Goal: Communication & Community: Answer question/provide support

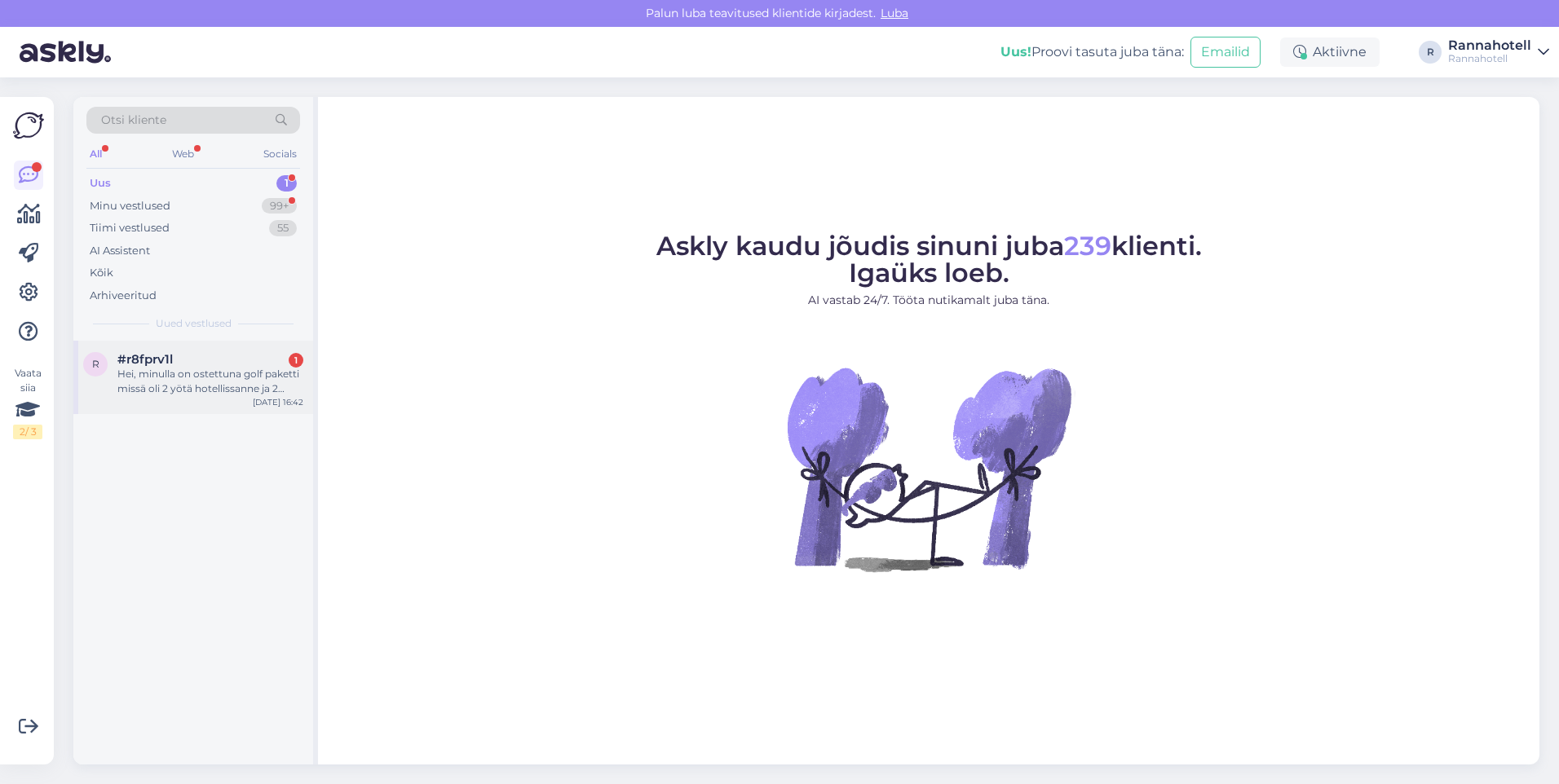
click at [185, 381] on div "Hei, minulla on ostettuna golf paketti missä oli 2 yötä hotellissanne ja 2 gree…" at bounding box center [210, 381] width 185 height 29
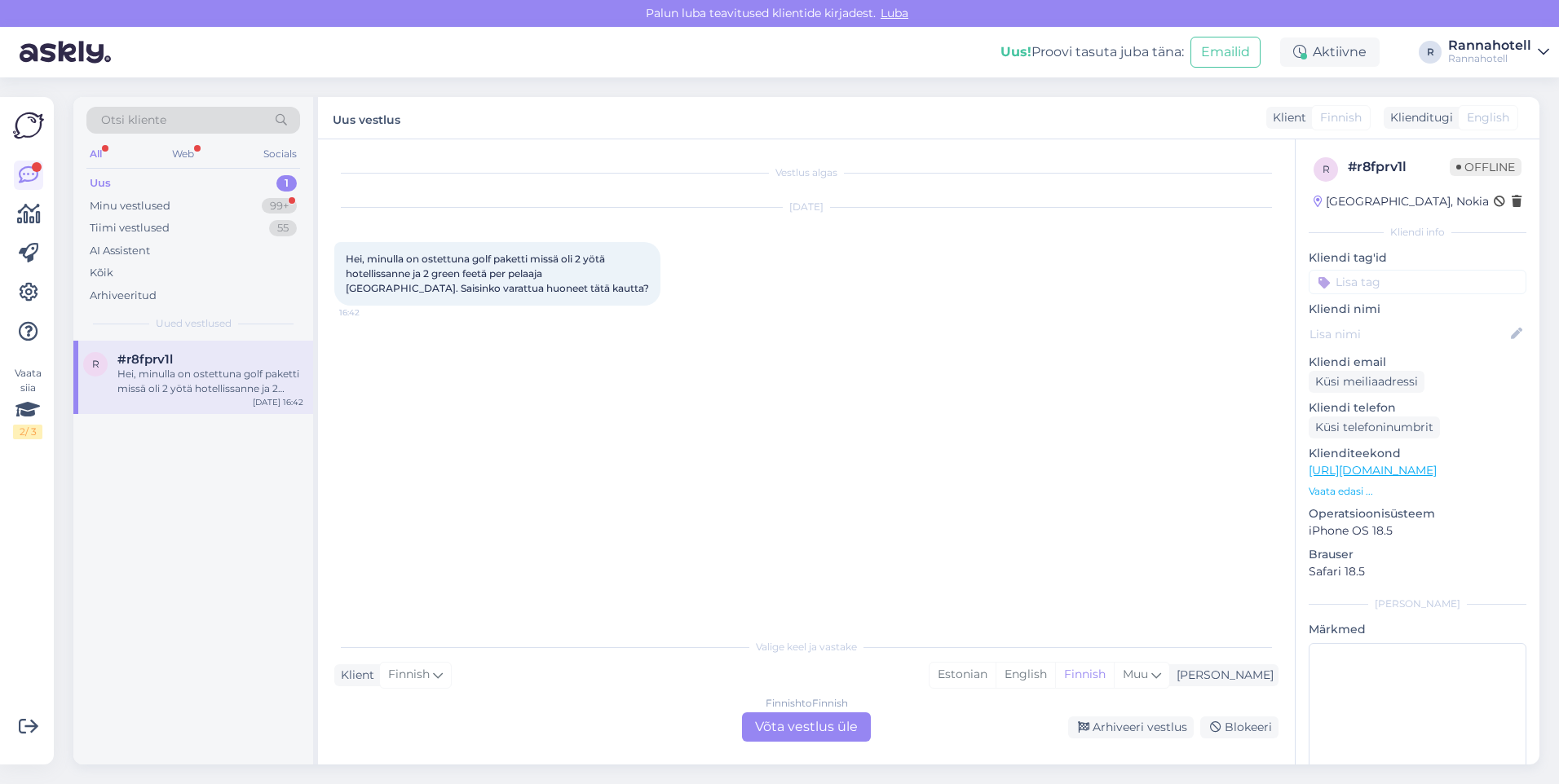
click at [806, 683] on div "Klient Finnish Mina Estonian English Finnish Muu" at bounding box center [805, 675] width 944 height 22
click at [803, 695] on div "Valige keel ja vastake Klient Finnish Mina Estonian English Finnish Muu Finnish…" at bounding box center [805, 685] width 944 height 111
drag, startPoint x: 803, startPoint y: 695, endPoint x: 799, endPoint y: 732, distance: 37.2
click at [799, 732] on div "Finnish to Finnish Võta vestlus üle" at bounding box center [806, 726] width 128 height 29
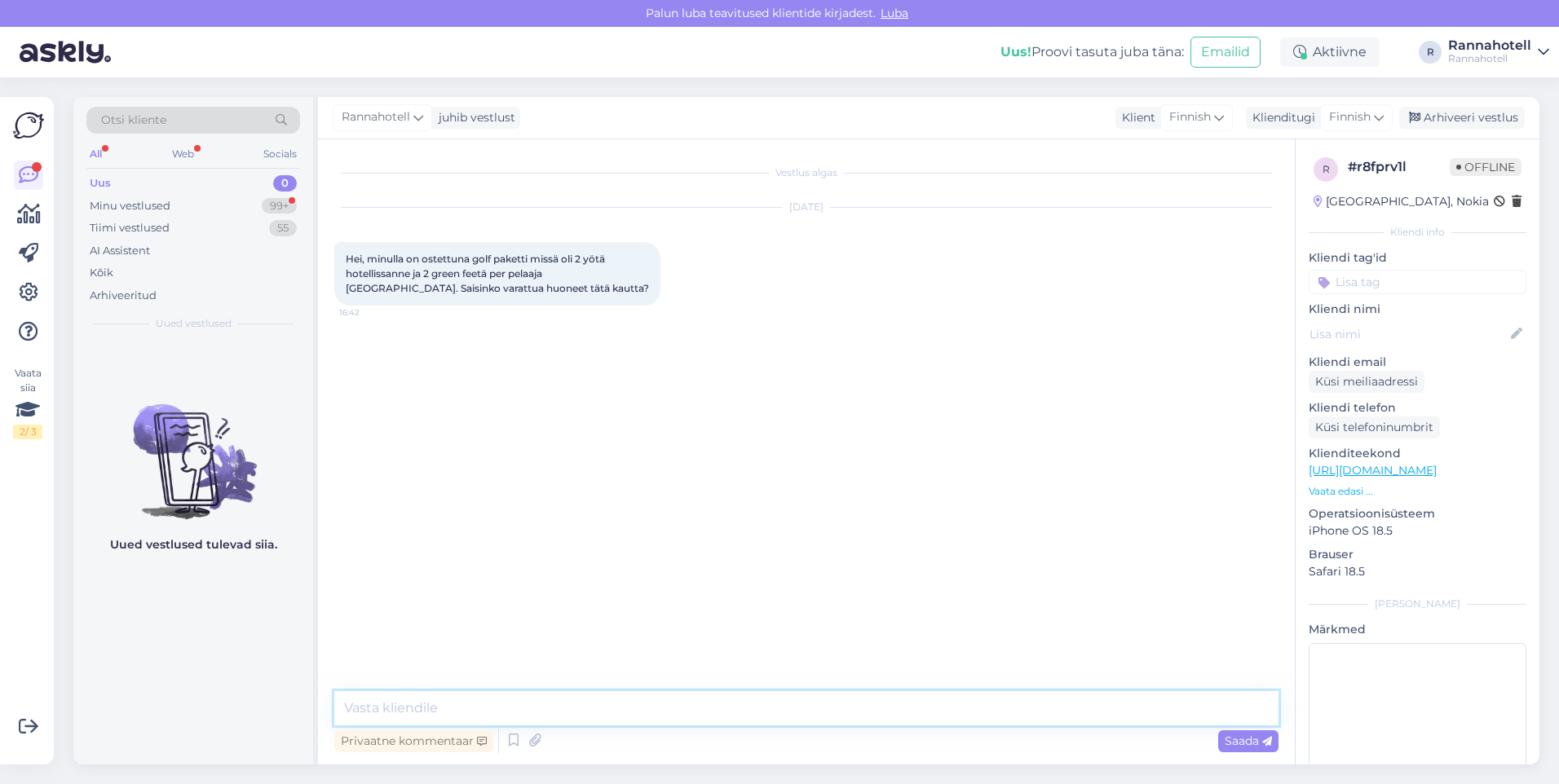
click at [548, 707] on textarea at bounding box center [805, 708] width 944 height 34
paste textarea "Hei. [PERSON_NAME] varata sen [GEOGRAPHIC_DATA] kautta."
type textarea "Hei. [PERSON_NAME] varata sen [GEOGRAPHIC_DATA] kautta."
click at [1222, 741] on div "Saada" at bounding box center [1248, 741] width 61 height 22
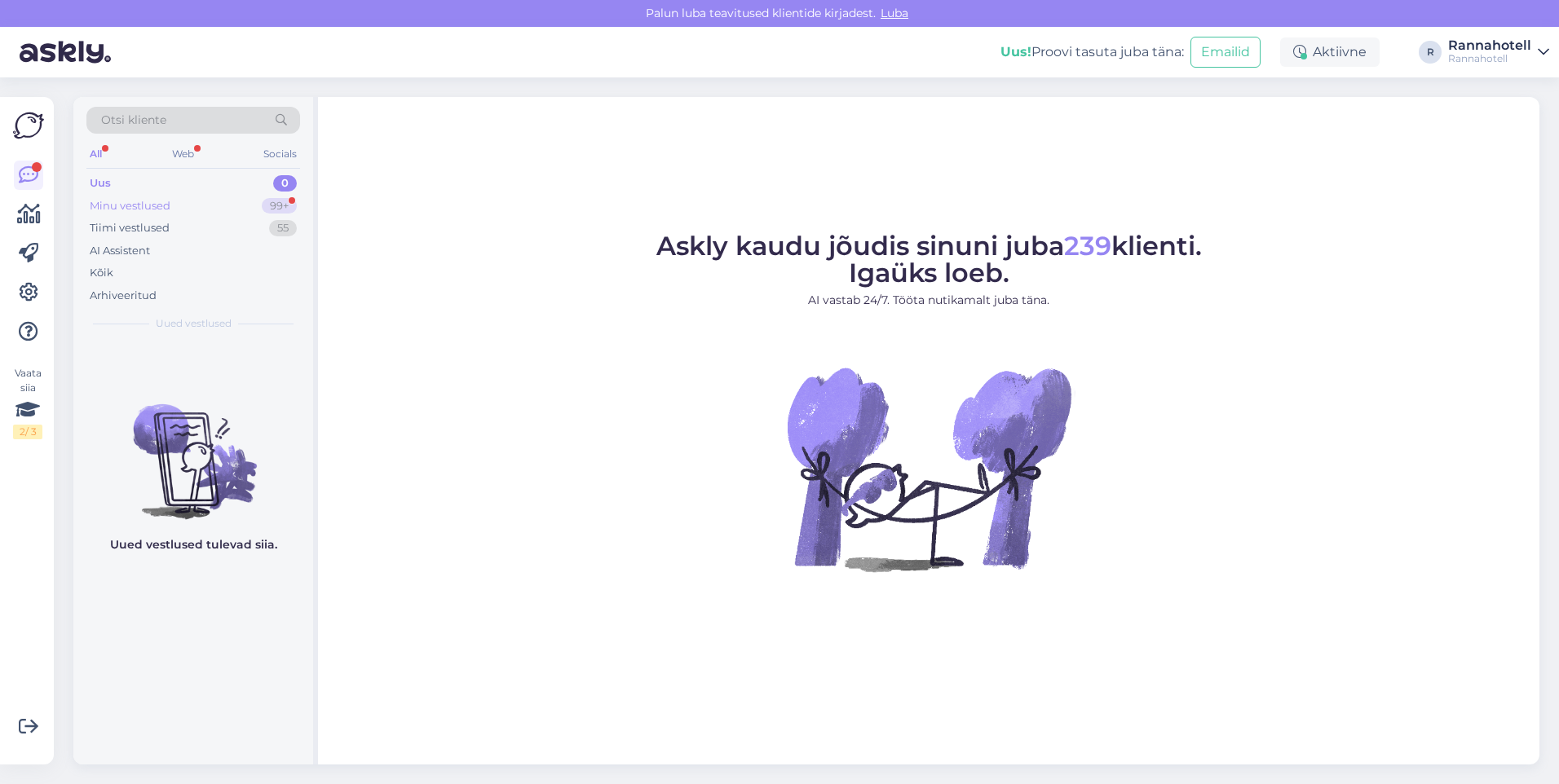
click at [111, 199] on div "Minu vestlused" at bounding box center [129, 206] width 81 height 16
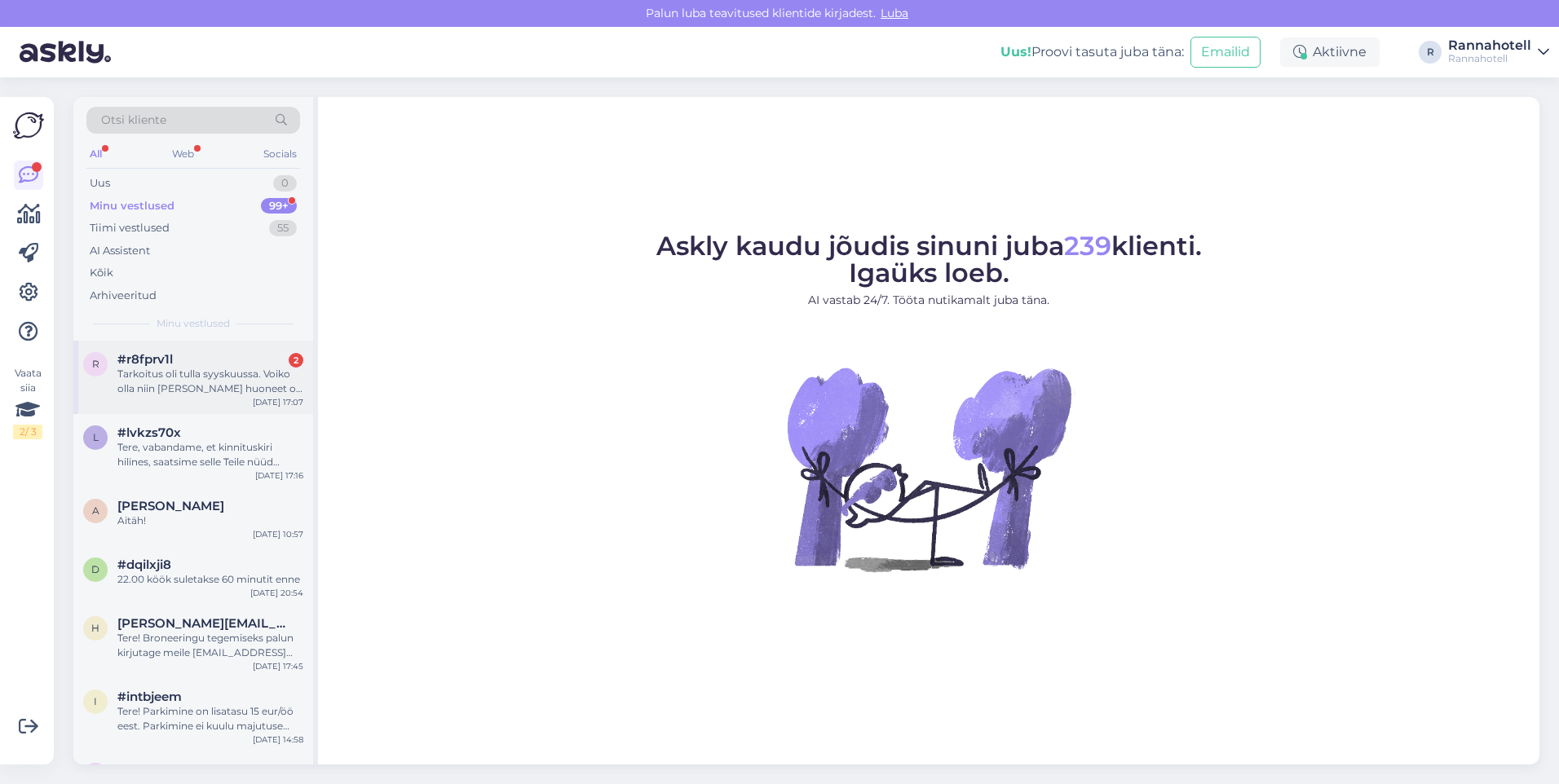
click at [178, 358] on div "#r8fprv1l 2" at bounding box center [210, 359] width 185 height 14
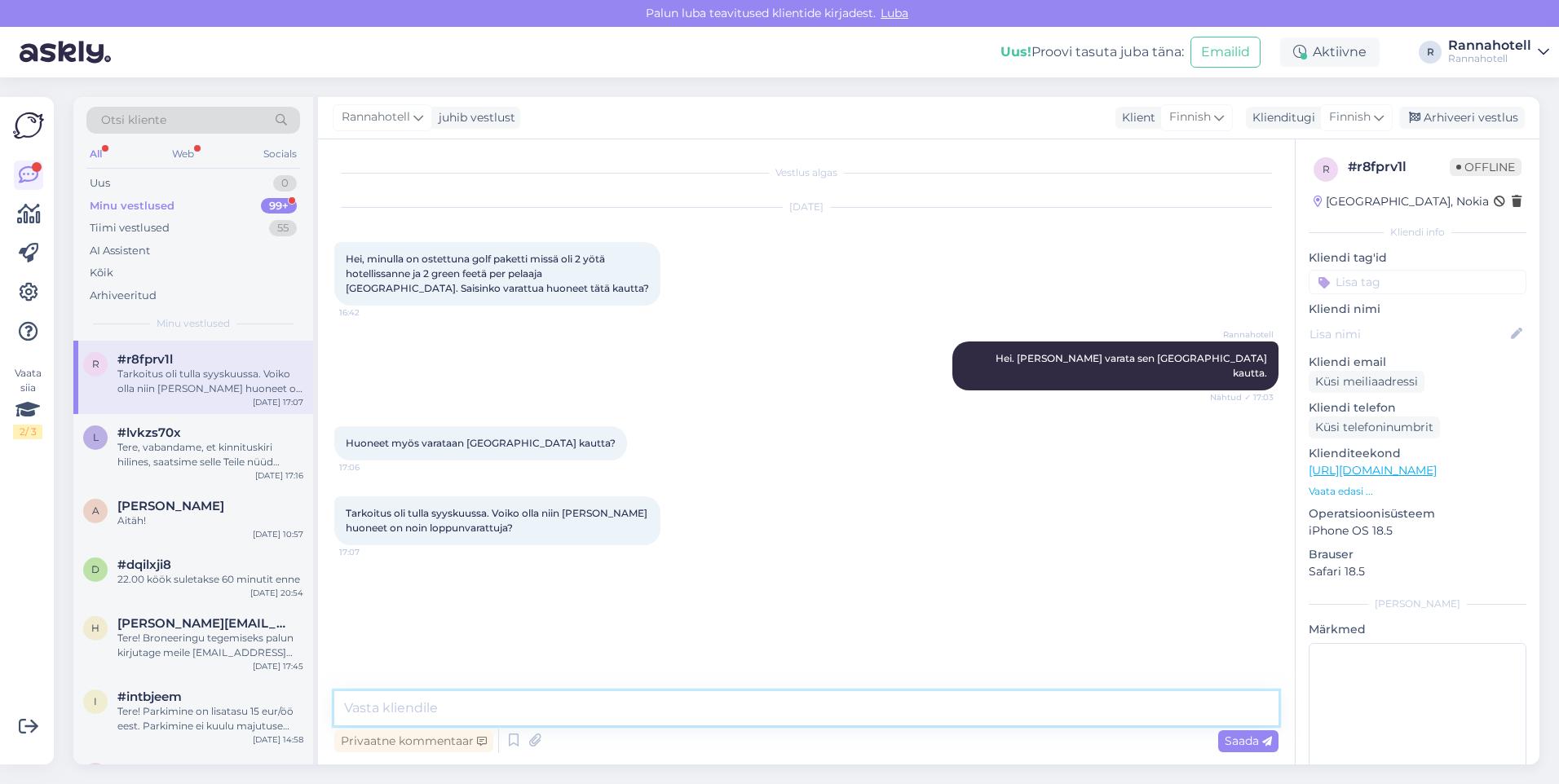
paste textarea "Kyllä, [PERSON_NAME] varata huoneita myös [GEOGRAPHIC_DATA] kautta, he tietävät…"
type textarea "Kyllä, [PERSON_NAME] varata huoneita myös [GEOGRAPHIC_DATA] kautta, he tietävät…"
click at [1242, 739] on span "Saada" at bounding box center [1248, 741] width 47 height 14
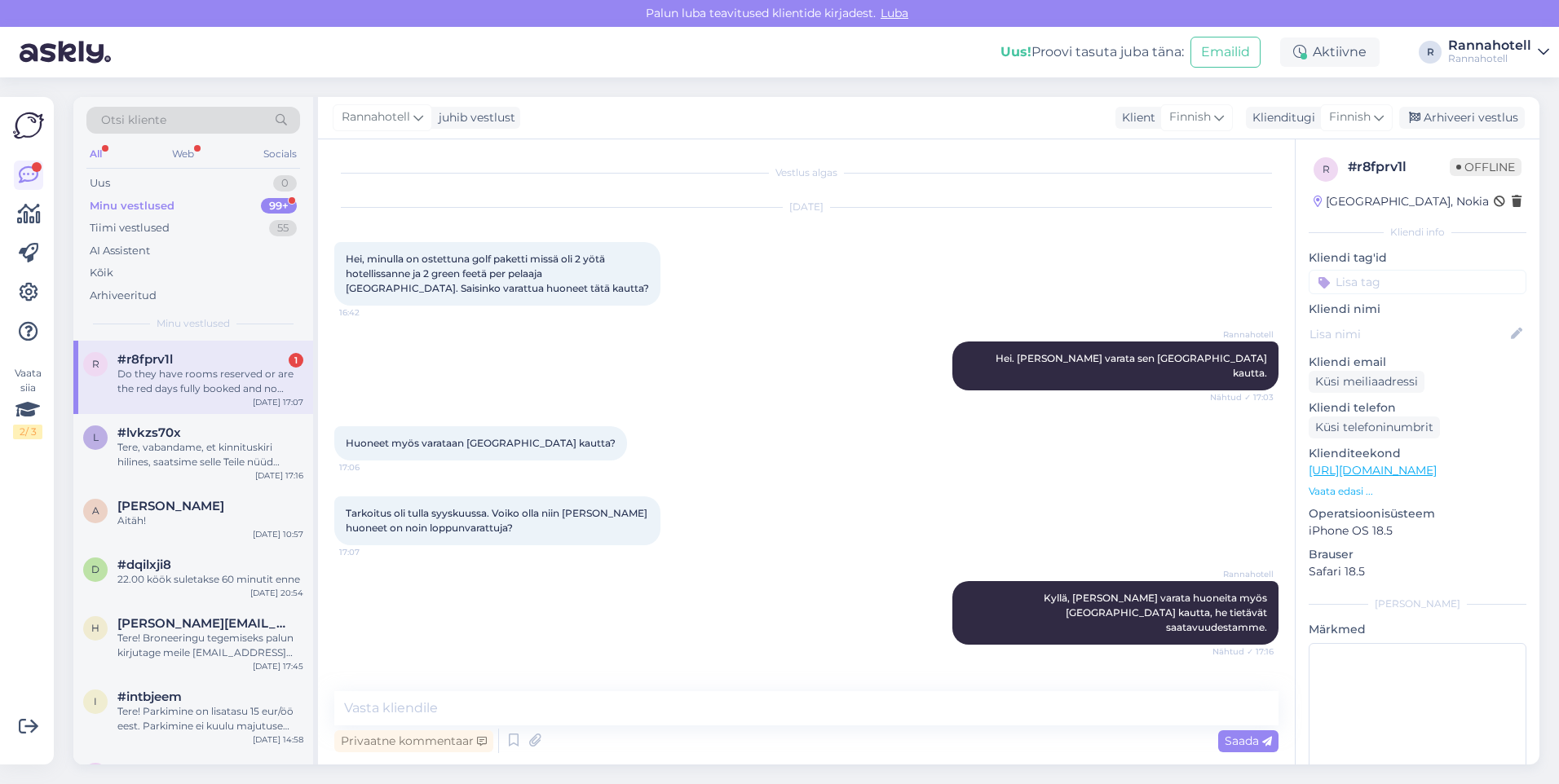
scroll to position [144, 0]
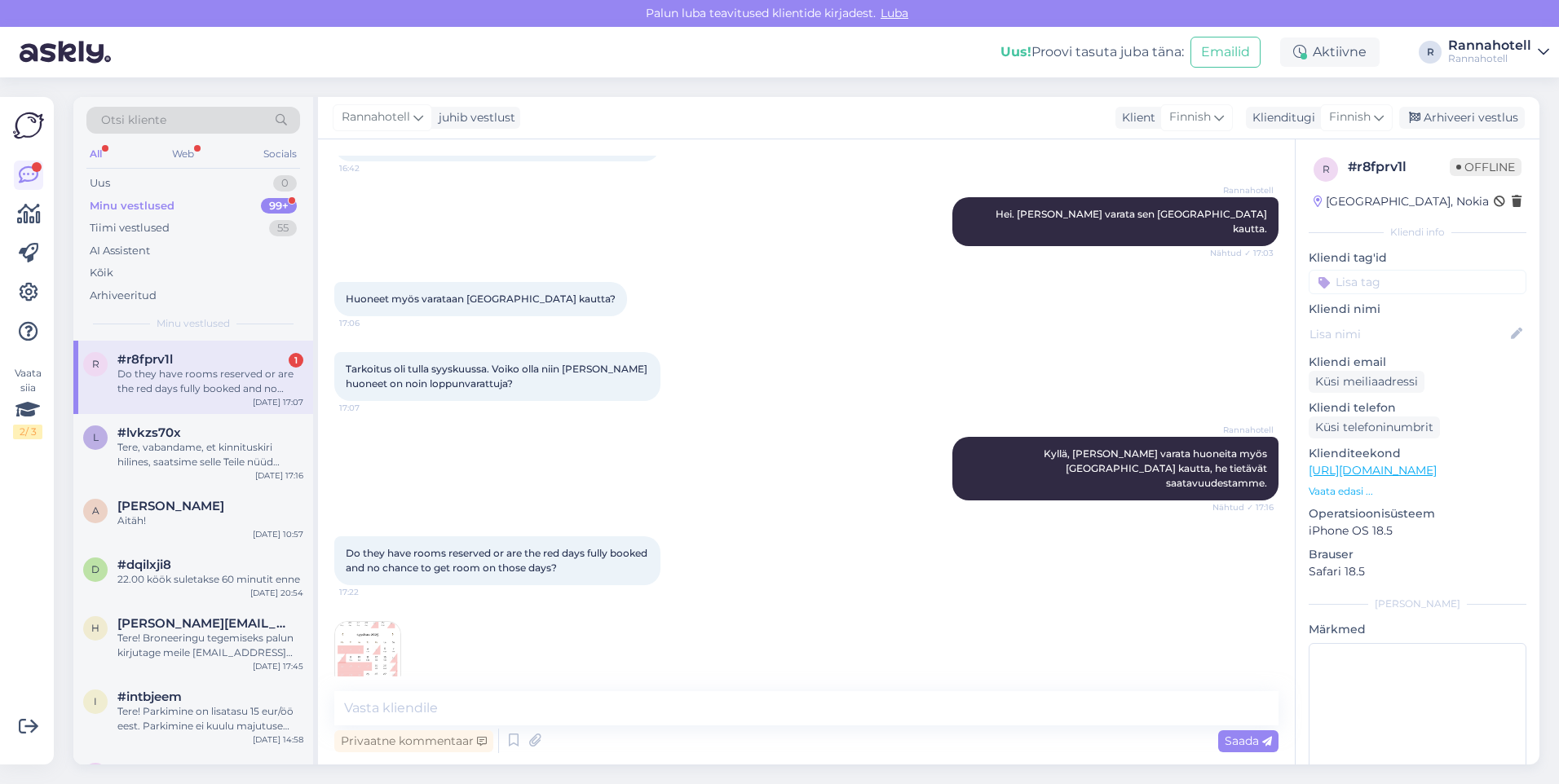
click at [375, 630] on img at bounding box center [367, 654] width 65 height 65
click at [546, 707] on textarea at bounding box center [805, 708] width 944 height 34
paste textarea "Valitettavasti hotellimme ei ole avoinna joka [PERSON_NAME] syyskuussa."
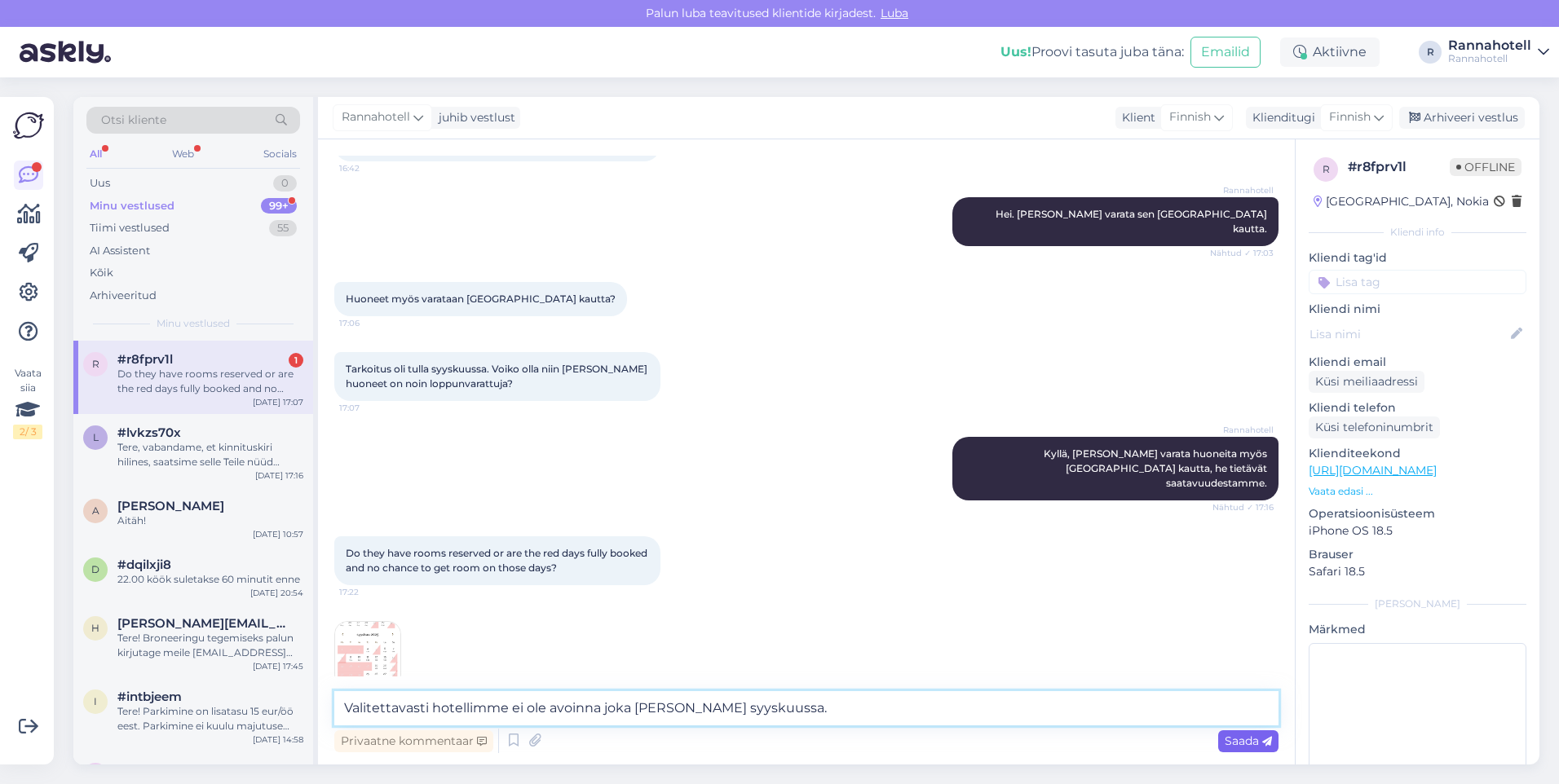
type textarea "Valitettavasti hotellimme ei ole avoinna joka [PERSON_NAME] syyskuussa."
click at [1250, 747] on span "Saada" at bounding box center [1248, 741] width 47 height 14
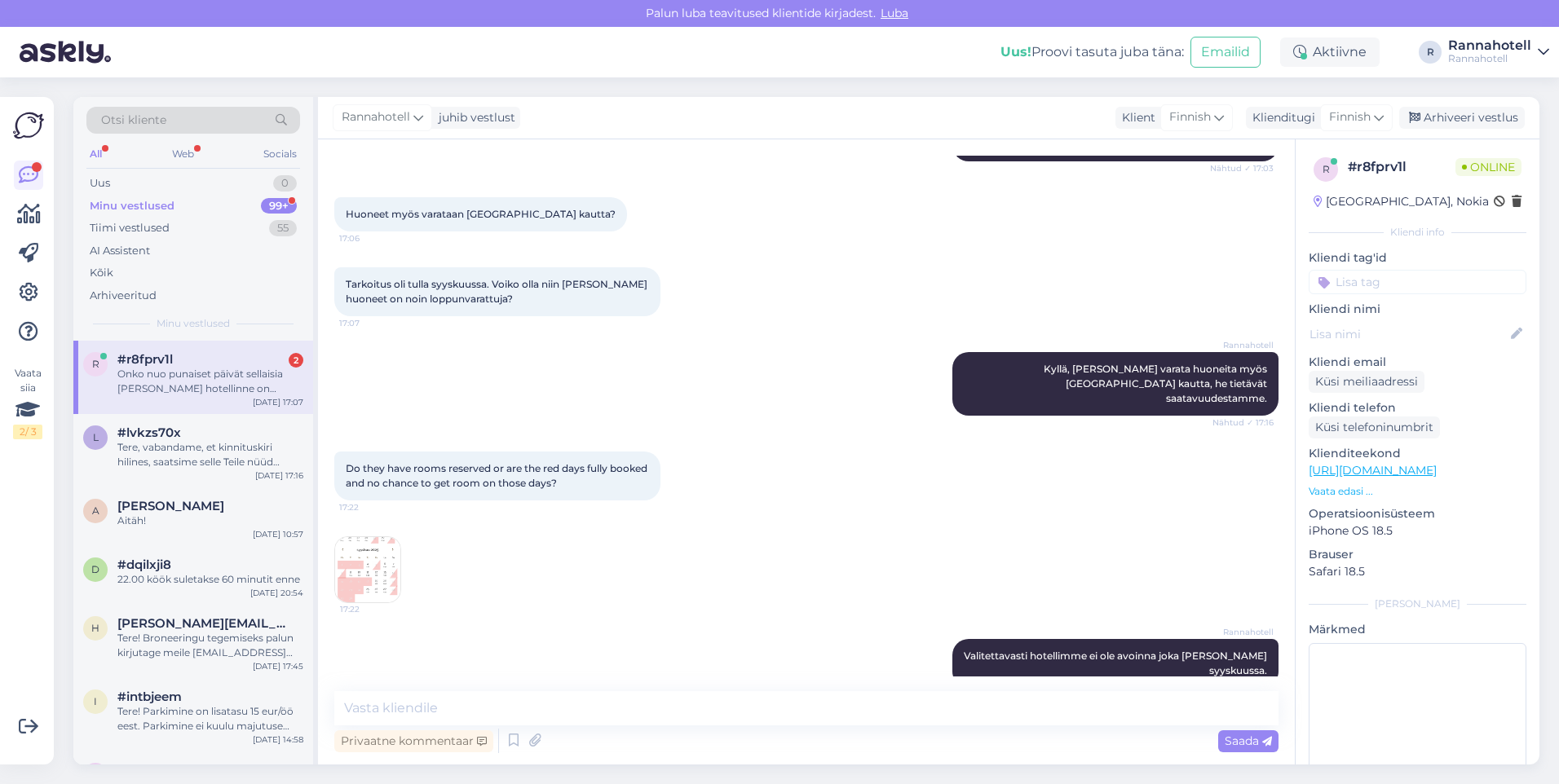
scroll to position [314, 0]
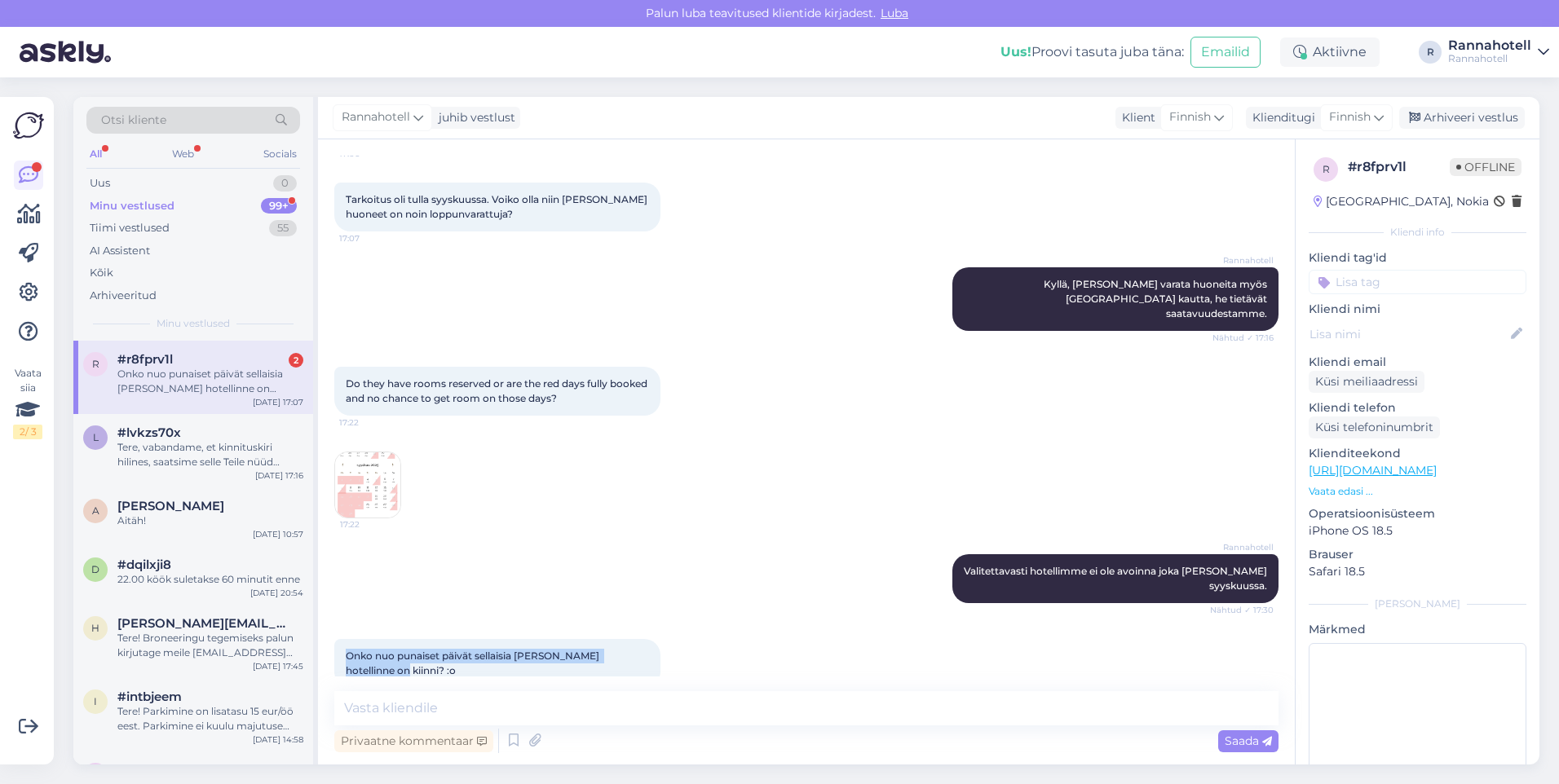
drag, startPoint x: 650, startPoint y: 627, endPoint x: 337, endPoint y: 629, distance: 313.0
click at [337, 638] on div "Onko nuo punaiset päivät sellaisia [PERSON_NAME] hotellinne on kiinni? :o 17:32" at bounding box center [497, 663] width 326 height 49
drag, startPoint x: 337, startPoint y: 629, endPoint x: 353, endPoint y: 621, distance: 17.9
copy span "Onko nuo punaiset päivät sellaisia [PERSON_NAME] hotellinne on kiinni?"
click at [452, 713] on textarea at bounding box center [805, 708] width 944 height 34
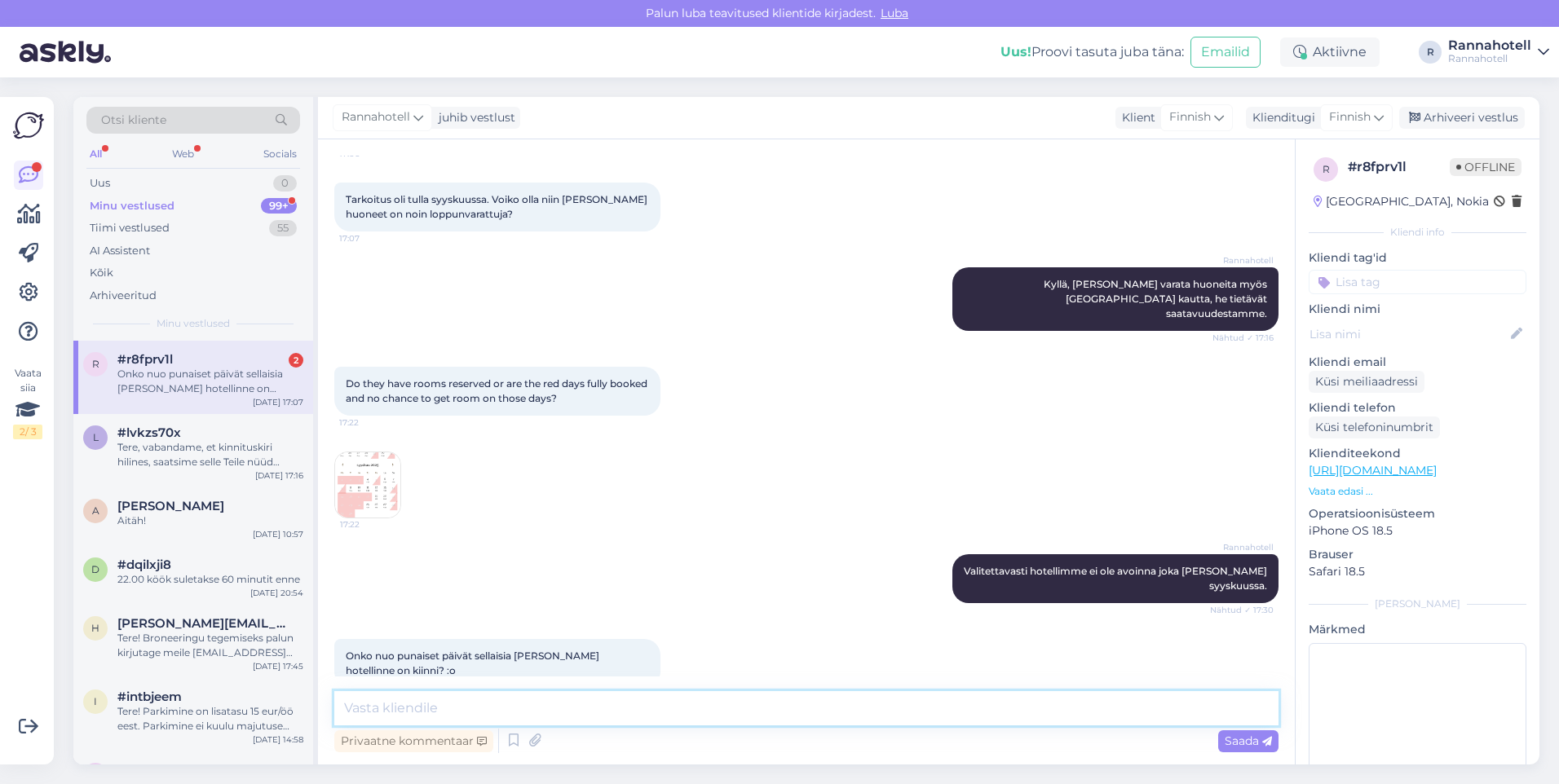
paste textarea "Kyllä, olemme jumissa punaisen kanssa."
type textarea "Kyllä, olemme jumissa punaisen kanssa."
